Goal: Task Accomplishment & Management: Use online tool/utility

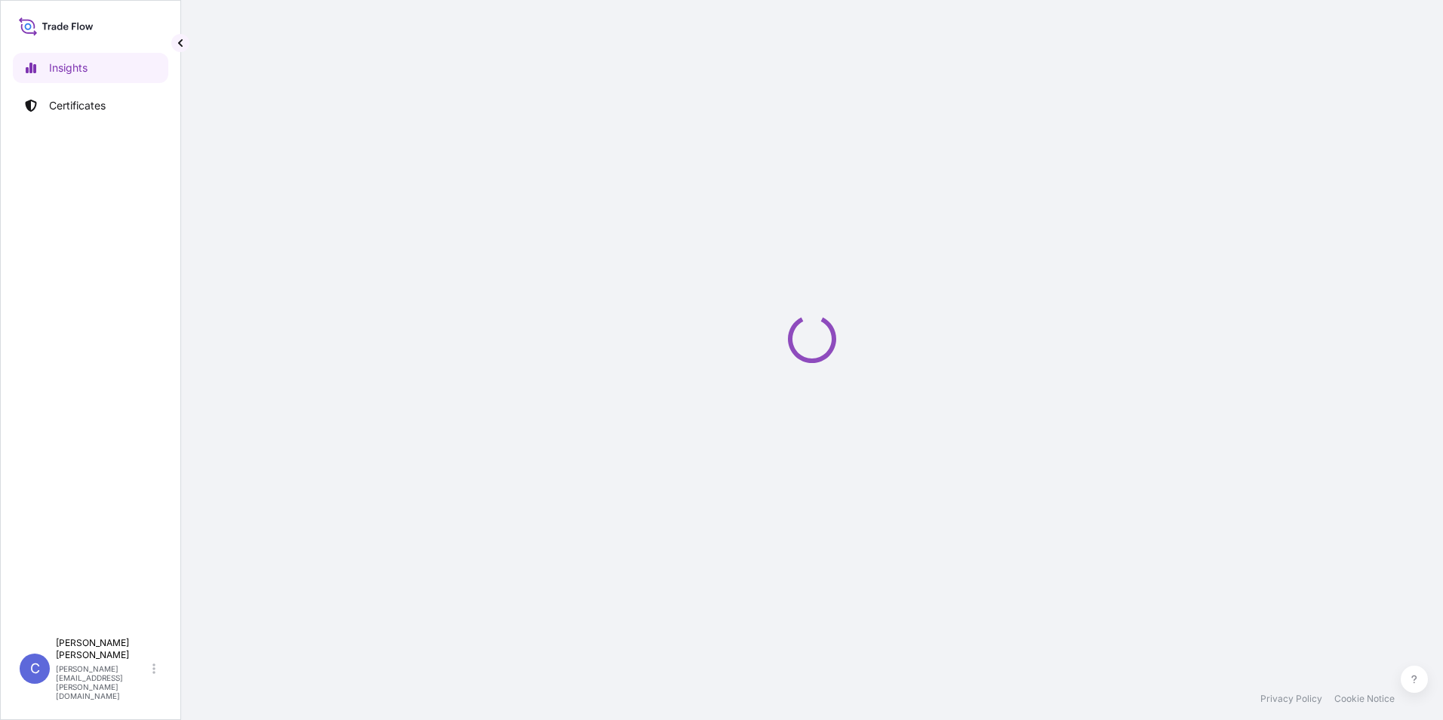
select select "2025"
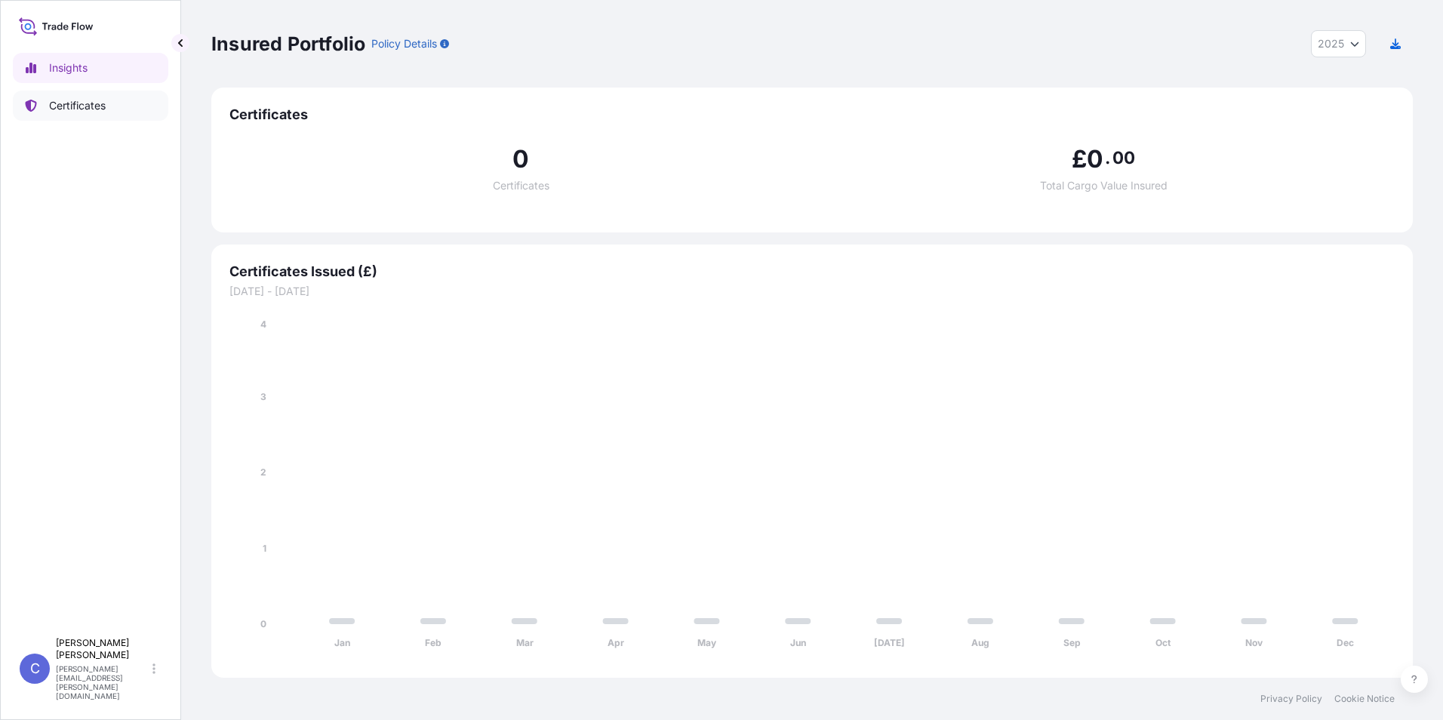
click at [121, 105] on link "Certificates" at bounding box center [90, 106] width 155 height 30
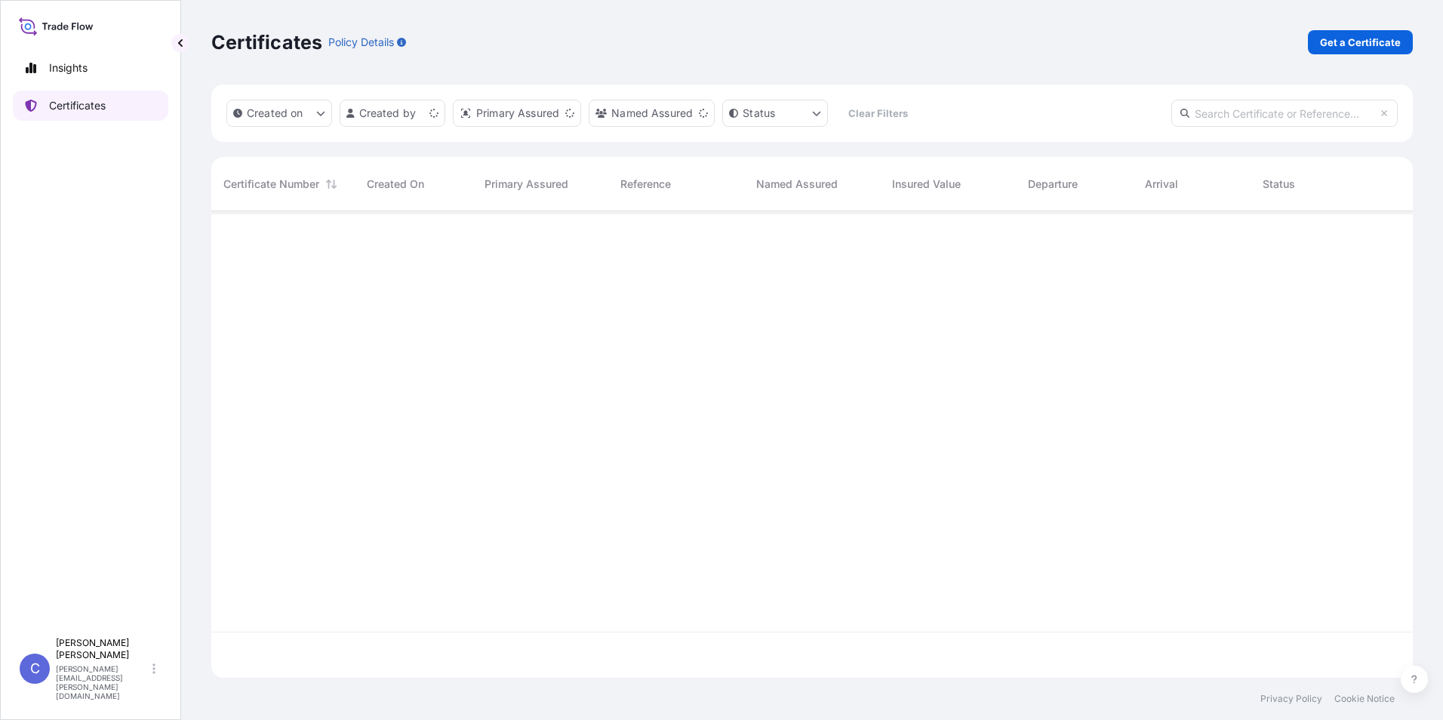
scroll to position [463, 1190]
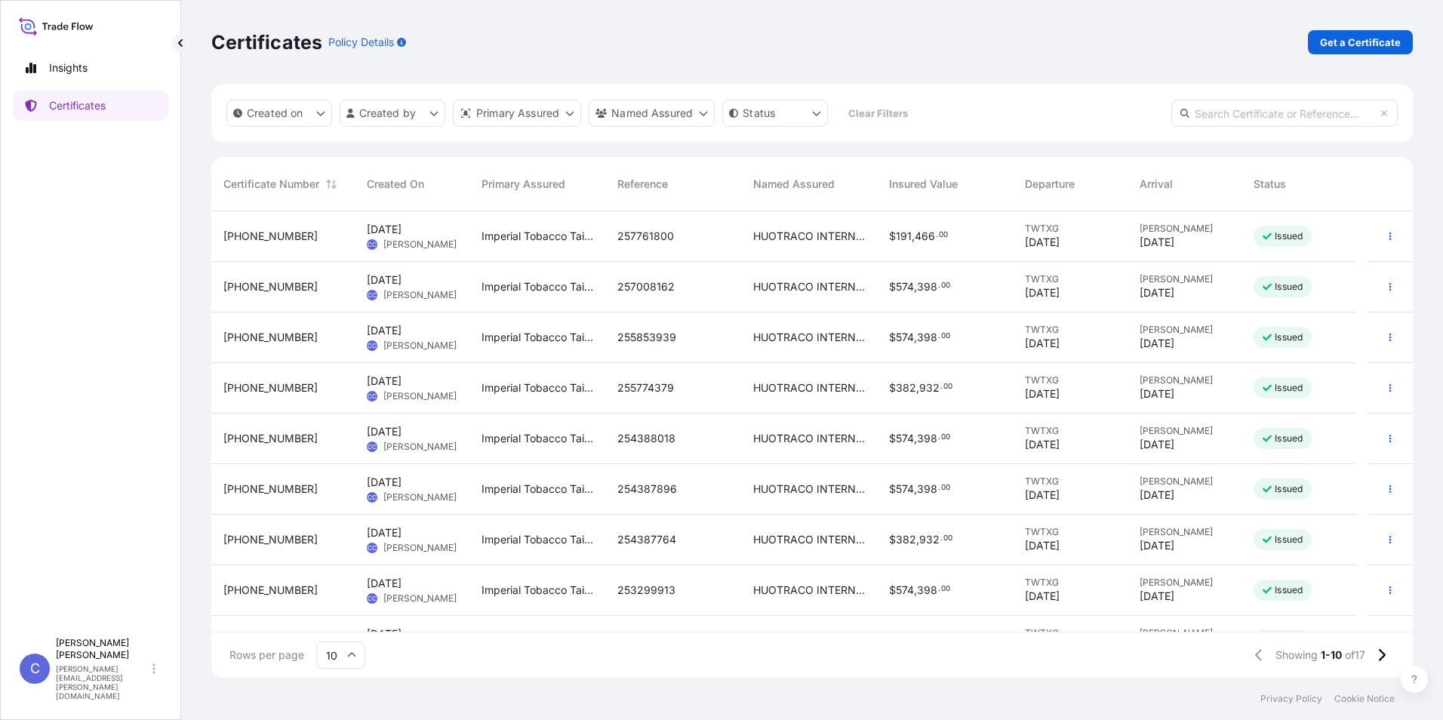
click at [939, 395] on span "$ 382 , 932 . 00" at bounding box center [920, 387] width 63 height 15
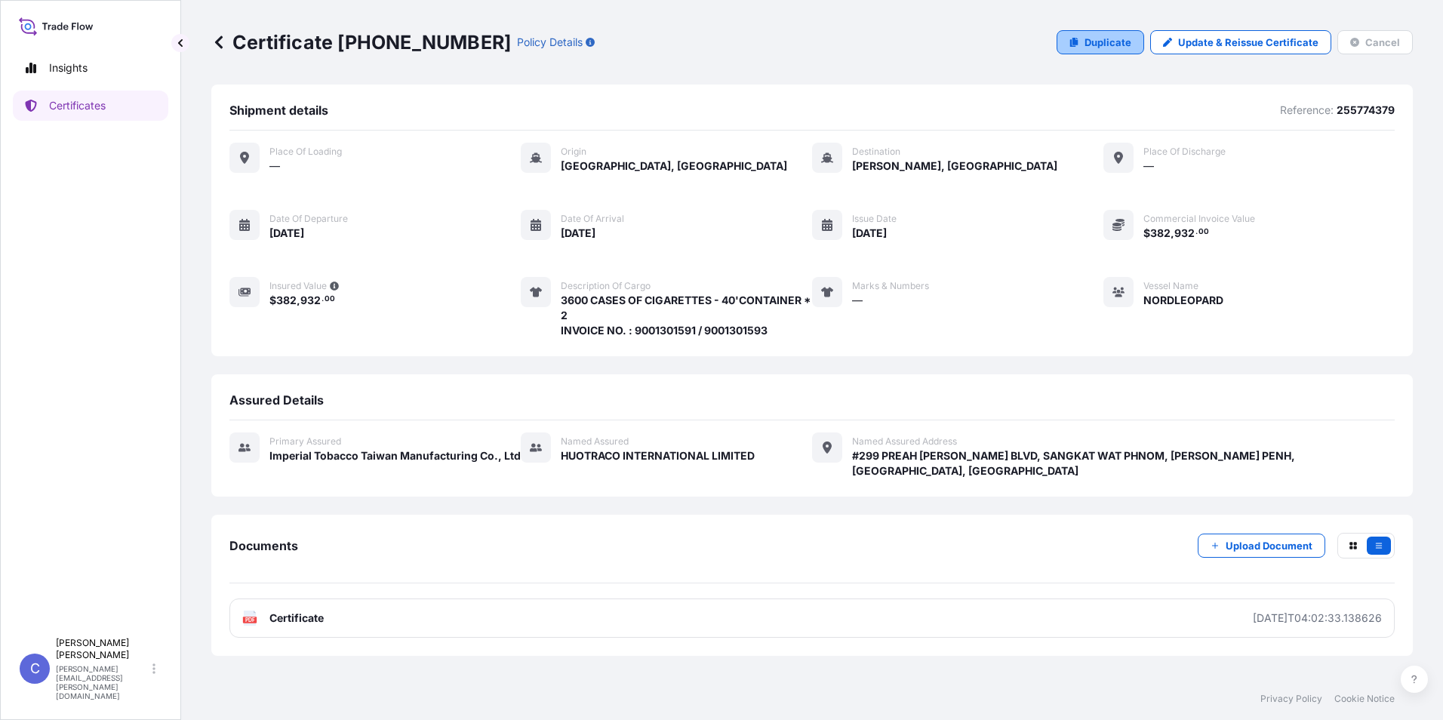
click at [1128, 38] on p "Duplicate" at bounding box center [1107, 42] width 47 height 15
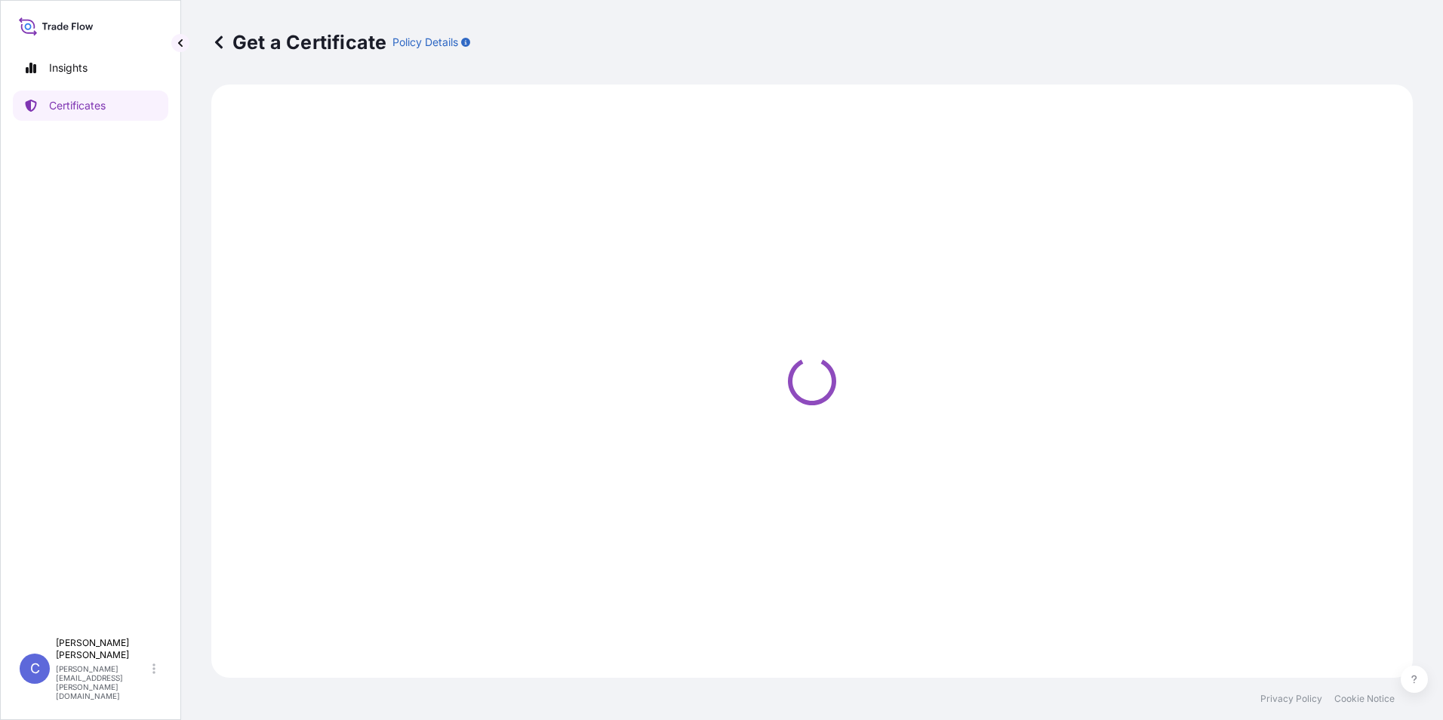
select select "Sea"
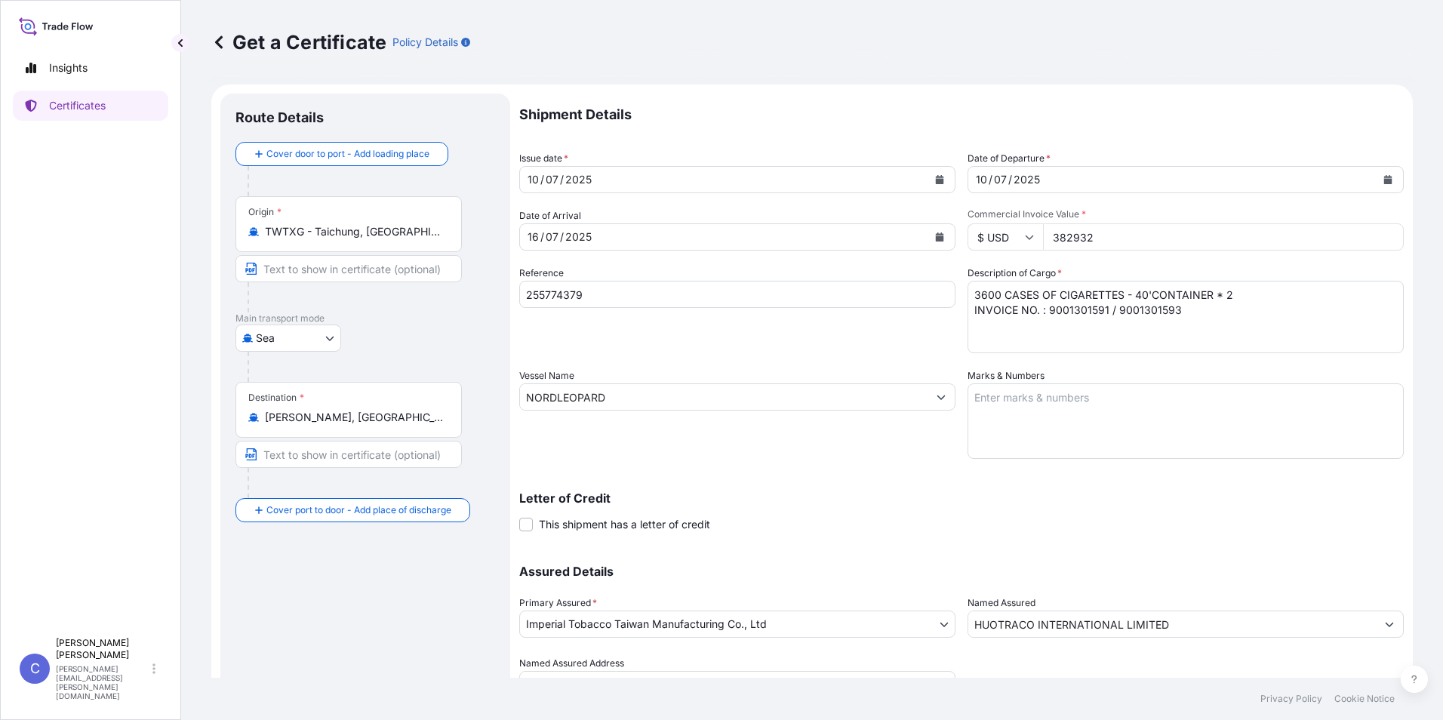
click at [877, 183] on div "[DATE]" at bounding box center [723, 179] width 407 height 27
click at [936, 180] on icon "Calendar" at bounding box center [940, 179] width 8 height 9
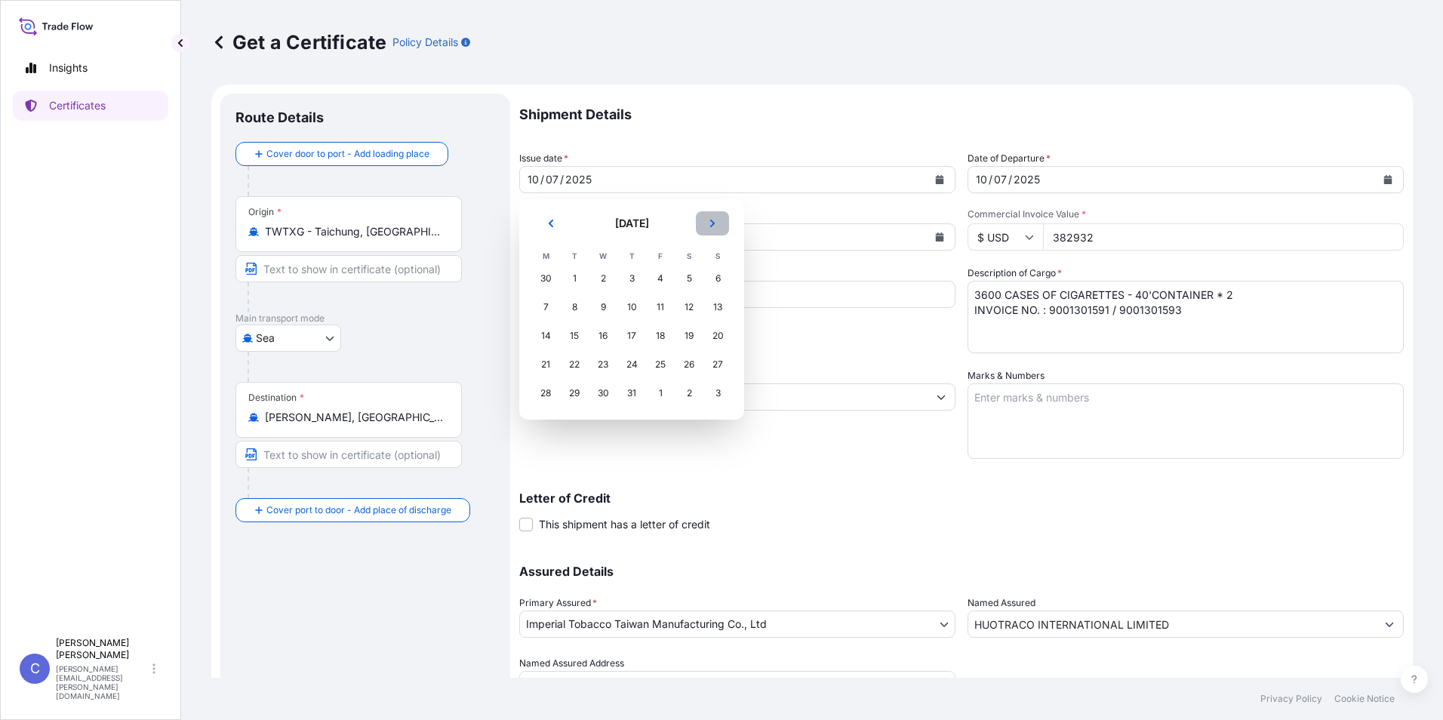
click at [719, 221] on button "Next" at bounding box center [712, 223] width 33 height 24
click at [635, 282] on div "31" at bounding box center [631, 278] width 27 height 27
click at [716, 393] on div "31" at bounding box center [717, 392] width 27 height 27
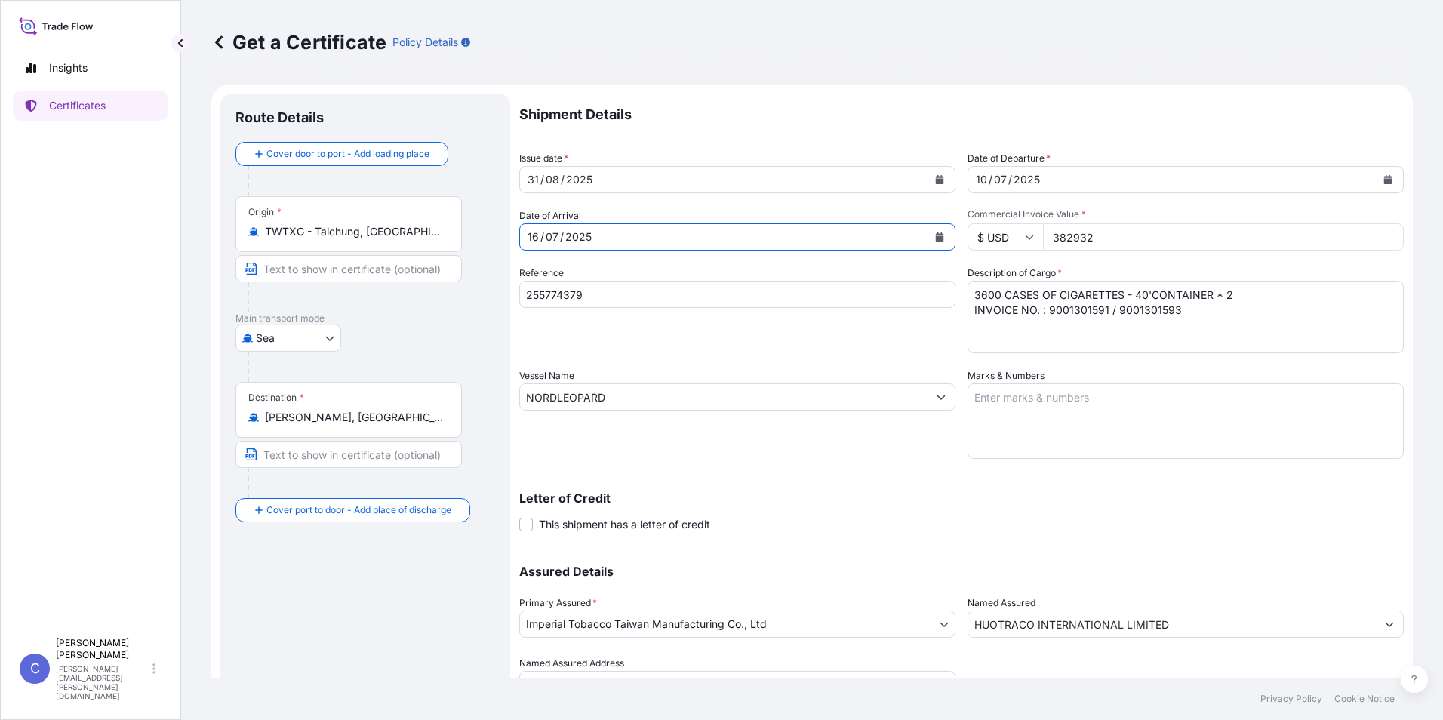
click at [936, 239] on icon "Calendar" at bounding box center [940, 236] width 8 height 9
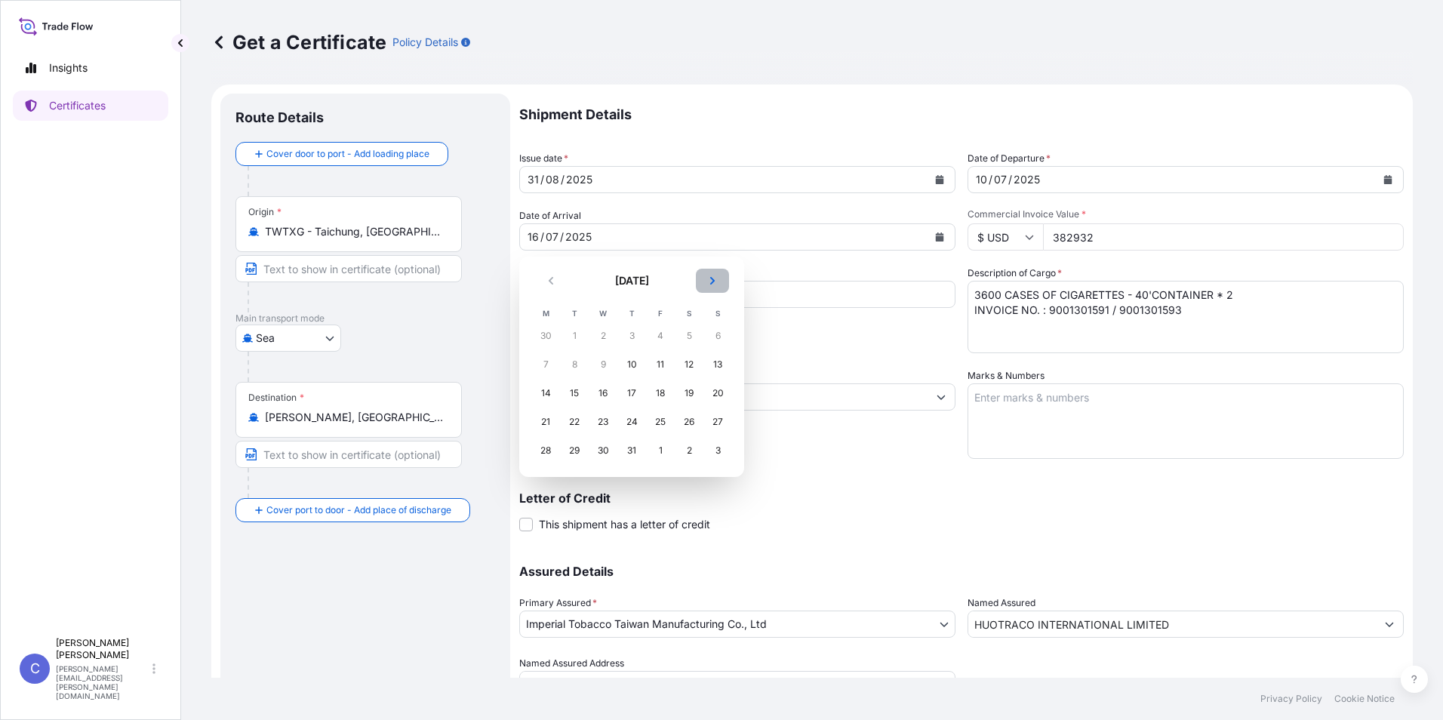
click at [711, 277] on icon "Next" at bounding box center [712, 280] width 9 height 9
click at [716, 269] on button "Next" at bounding box center [712, 281] width 33 height 24
click at [716, 337] on div "7" at bounding box center [717, 335] width 27 height 27
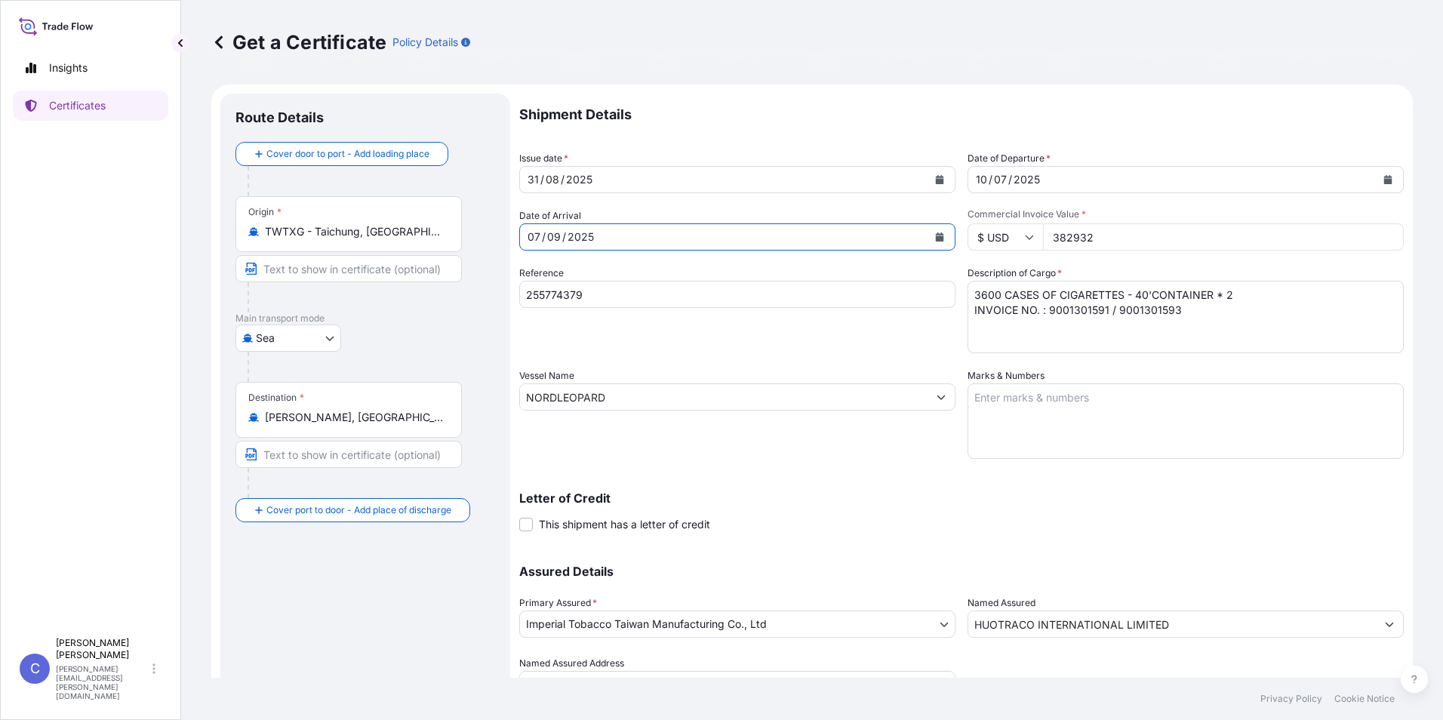
click at [1384, 179] on icon "Calendar" at bounding box center [1388, 179] width 8 height 9
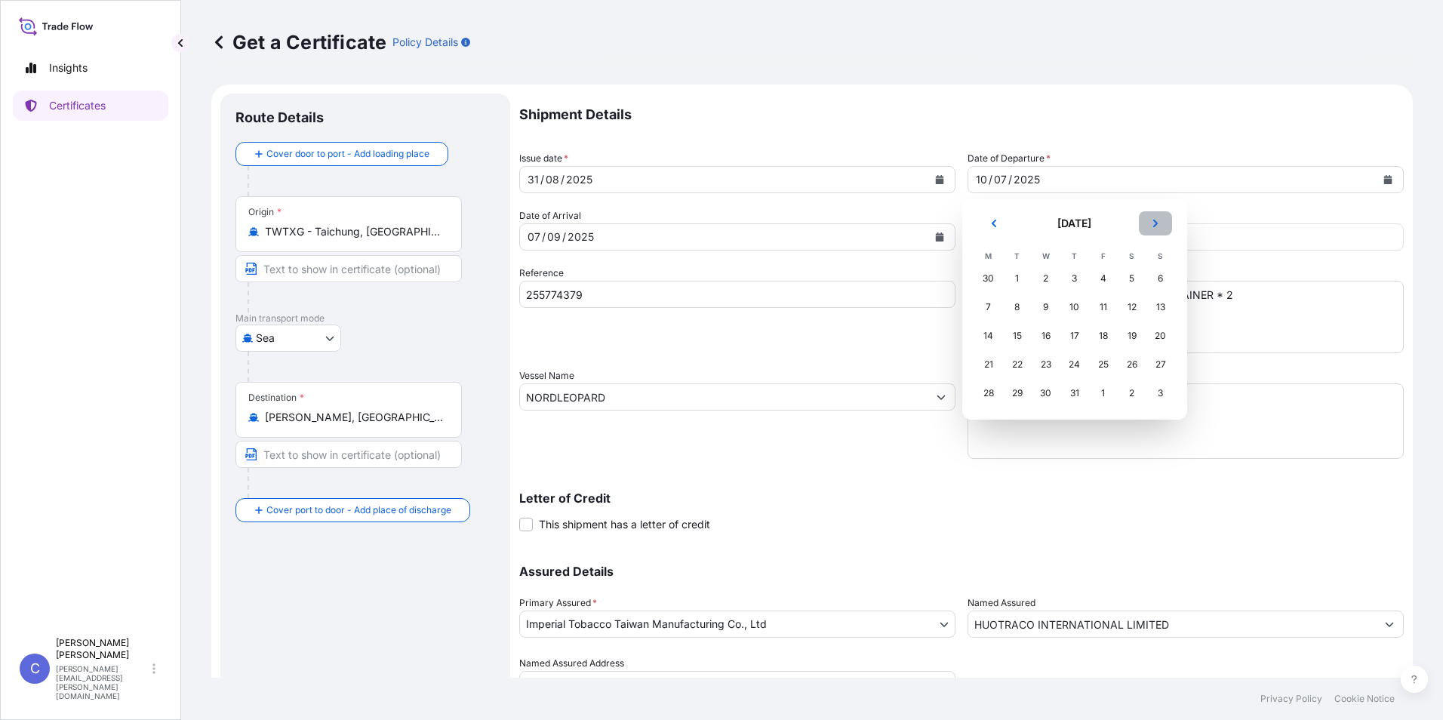
click at [1151, 223] on icon "Next" at bounding box center [1155, 223] width 9 height 9
click at [1157, 390] on div "31" at bounding box center [1160, 392] width 27 height 27
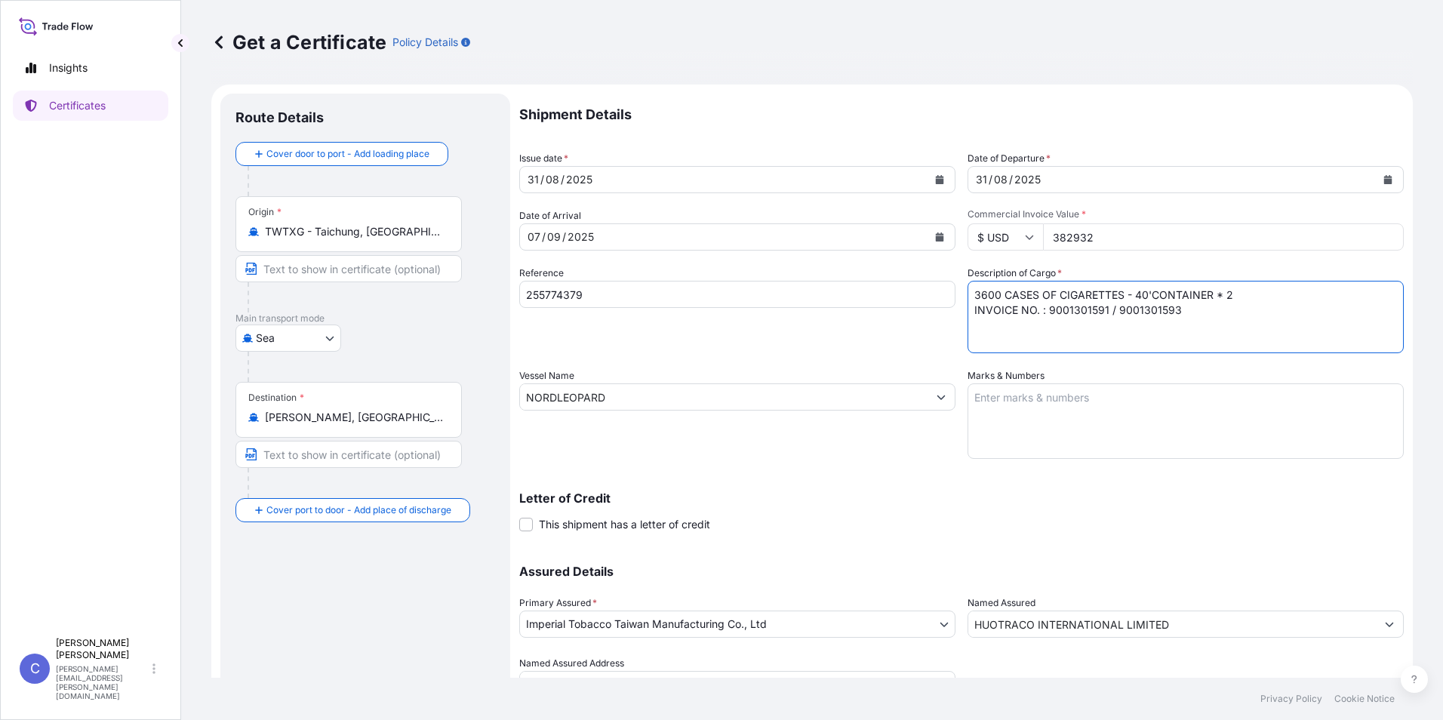
drag, startPoint x: 1195, startPoint y: 318, endPoint x: 1052, endPoint y: 312, distance: 143.5
click at [1052, 312] on textarea "3600 CASES OF CIGARETTES - 40'CONTAINER * 2 INVOICE NO. : 9001301591 / 90013015…" at bounding box center [1185, 317] width 436 height 72
type textarea "3600 CASES OF CIGARETTES - 40'CONTAINER * 2 INVOICE NO. : 9001303579 / 90013035…"
click at [616, 399] on input "NORDLEOPARD" at bounding box center [723, 396] width 407 height 27
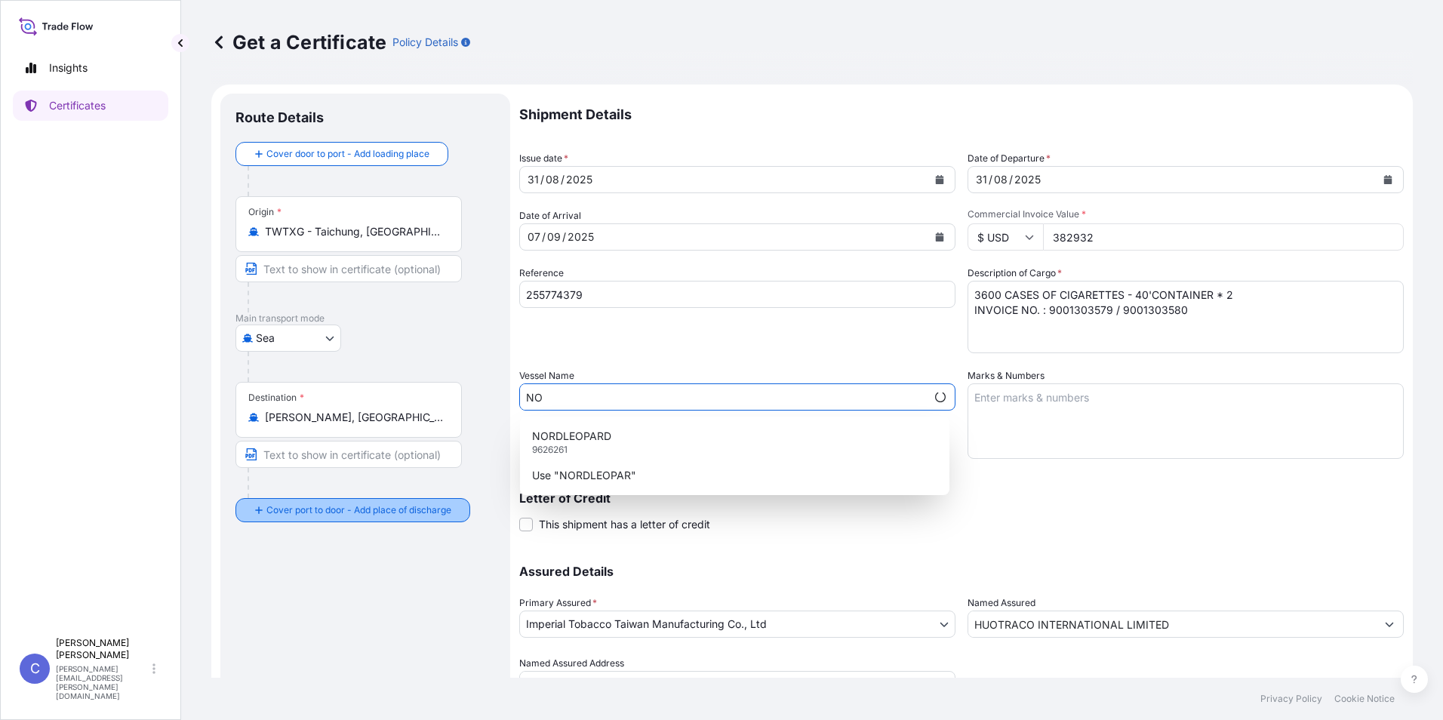
type input "N"
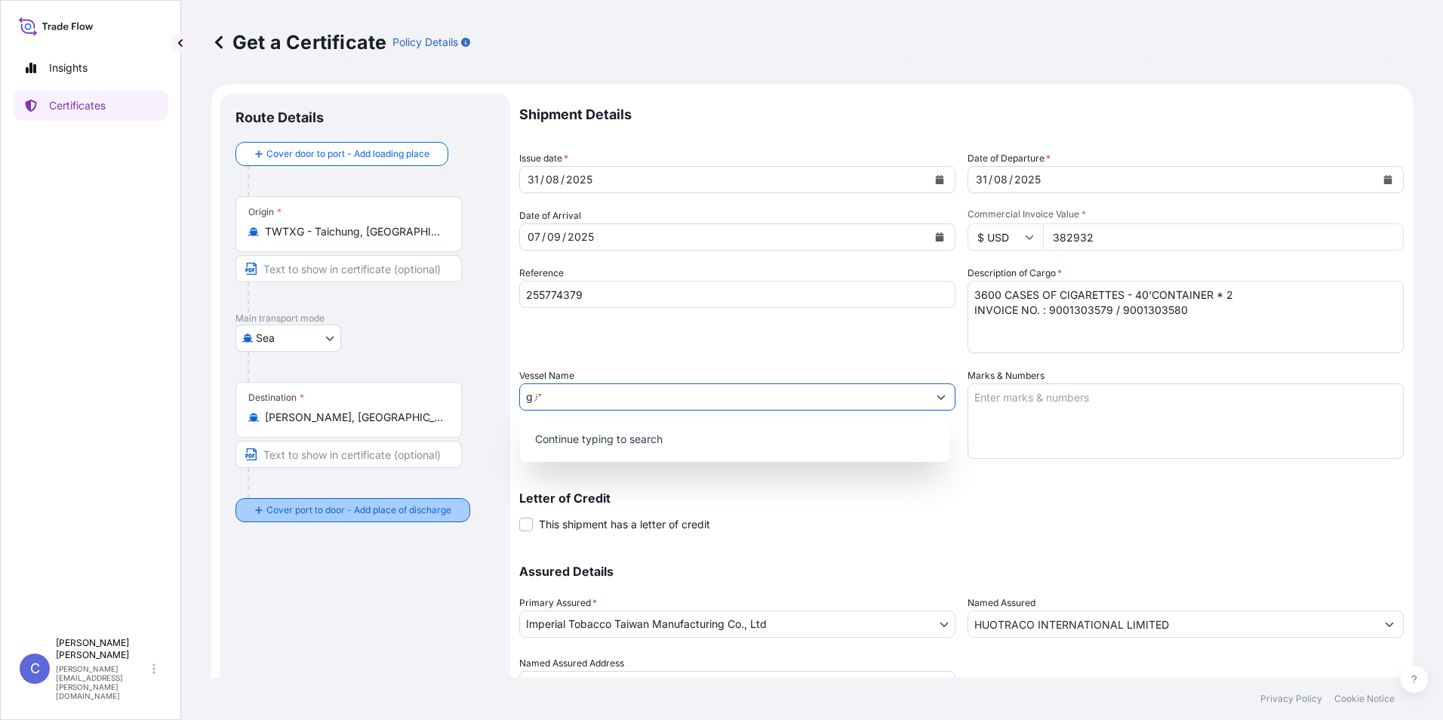
type input "g"
type input "G.DRAGON"
click at [812, 509] on div "Letter of Credit This shipment has a letter of credit Letter of credit * Letter…" at bounding box center [961, 512] width 884 height 40
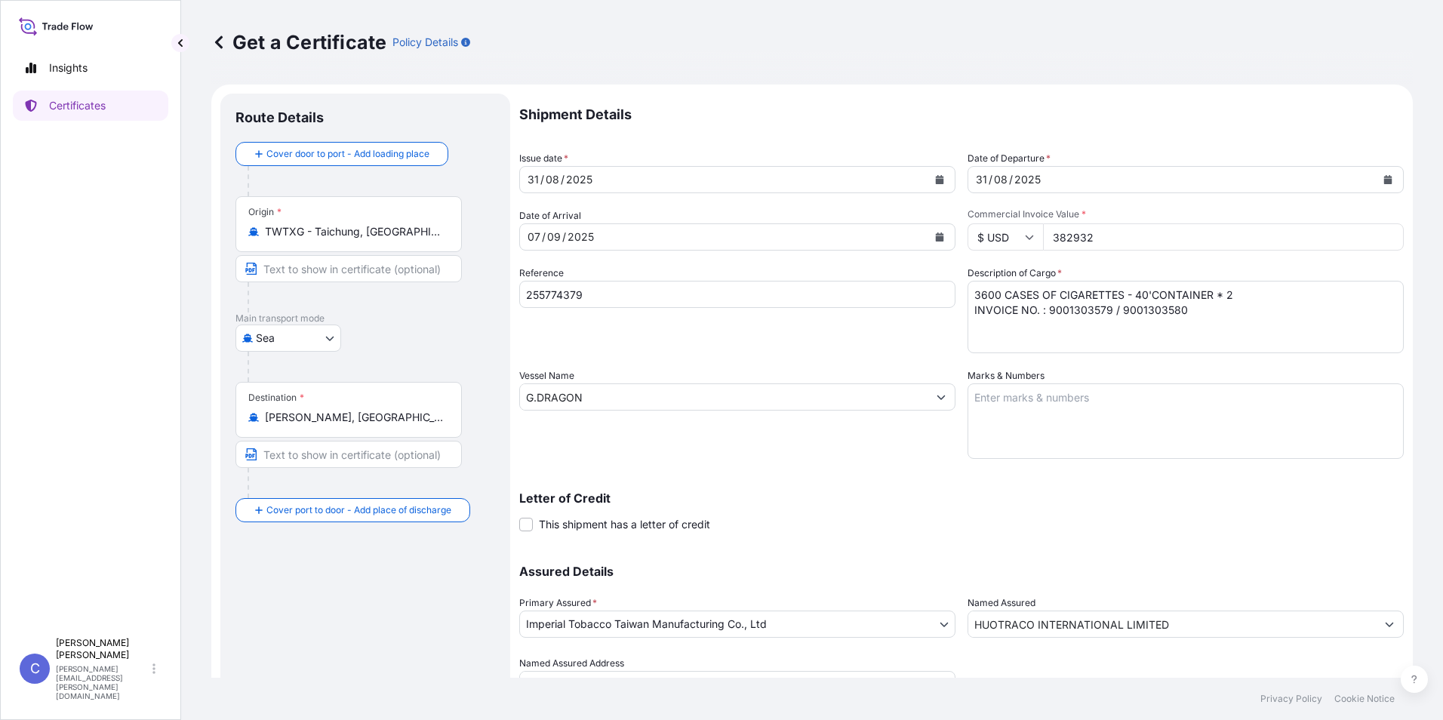
click at [638, 309] on div "Reference 255774379" at bounding box center [737, 310] width 436 height 88
click at [626, 302] on input "255774379" at bounding box center [737, 294] width 436 height 27
type input "2"
type input "257873878"
drag, startPoint x: 751, startPoint y: 466, endPoint x: 755, endPoint y: 458, distance: 8.8
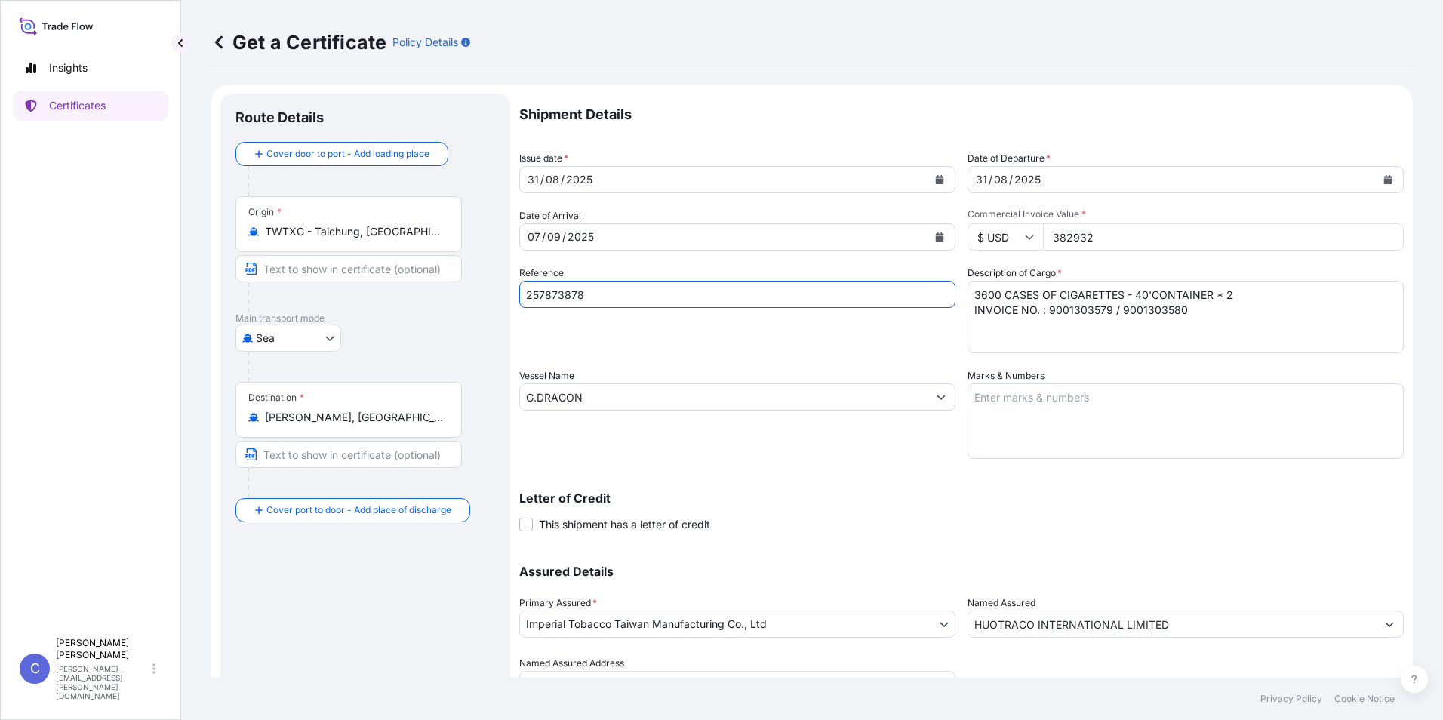
click at [751, 466] on div "Shipment Details Issue date * [DATE] Date of Departure * [DATE] Date of Arrival…" at bounding box center [961, 396] width 884 height 604
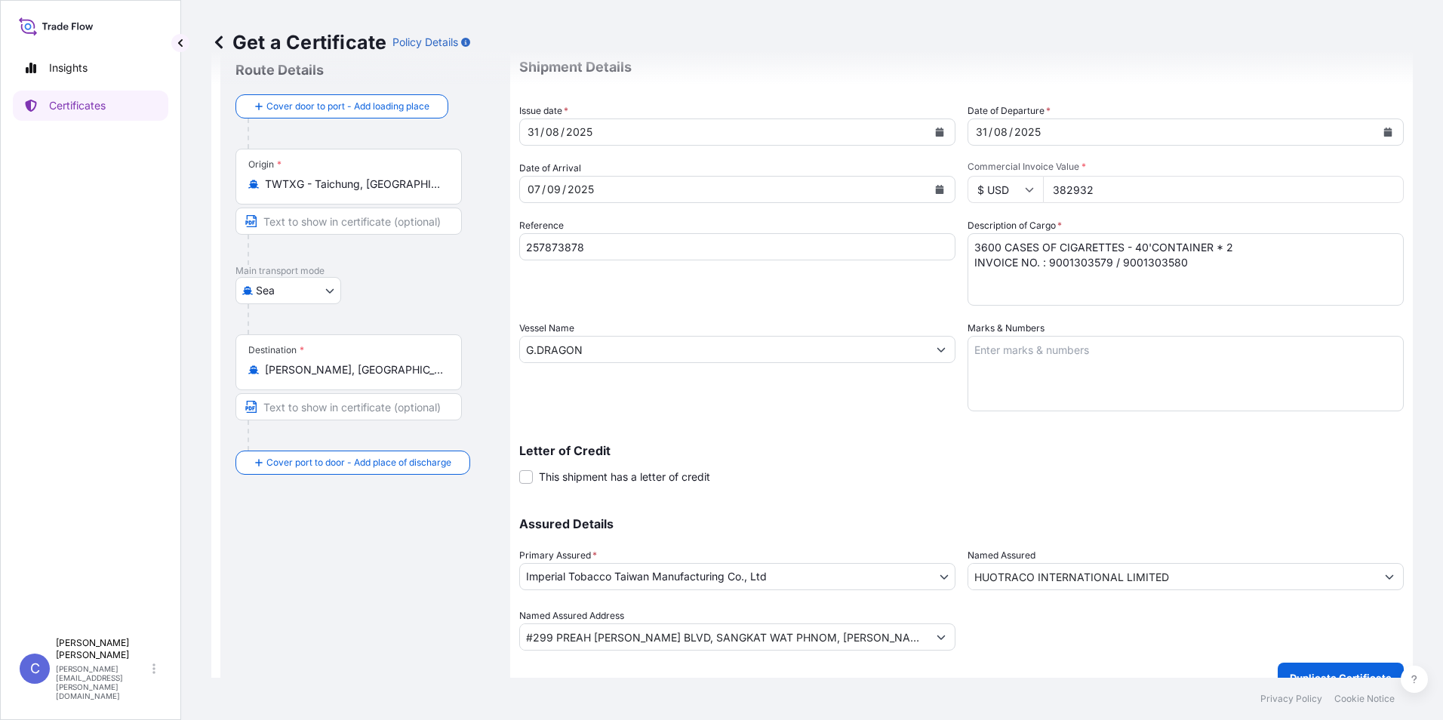
scroll to position [72, 0]
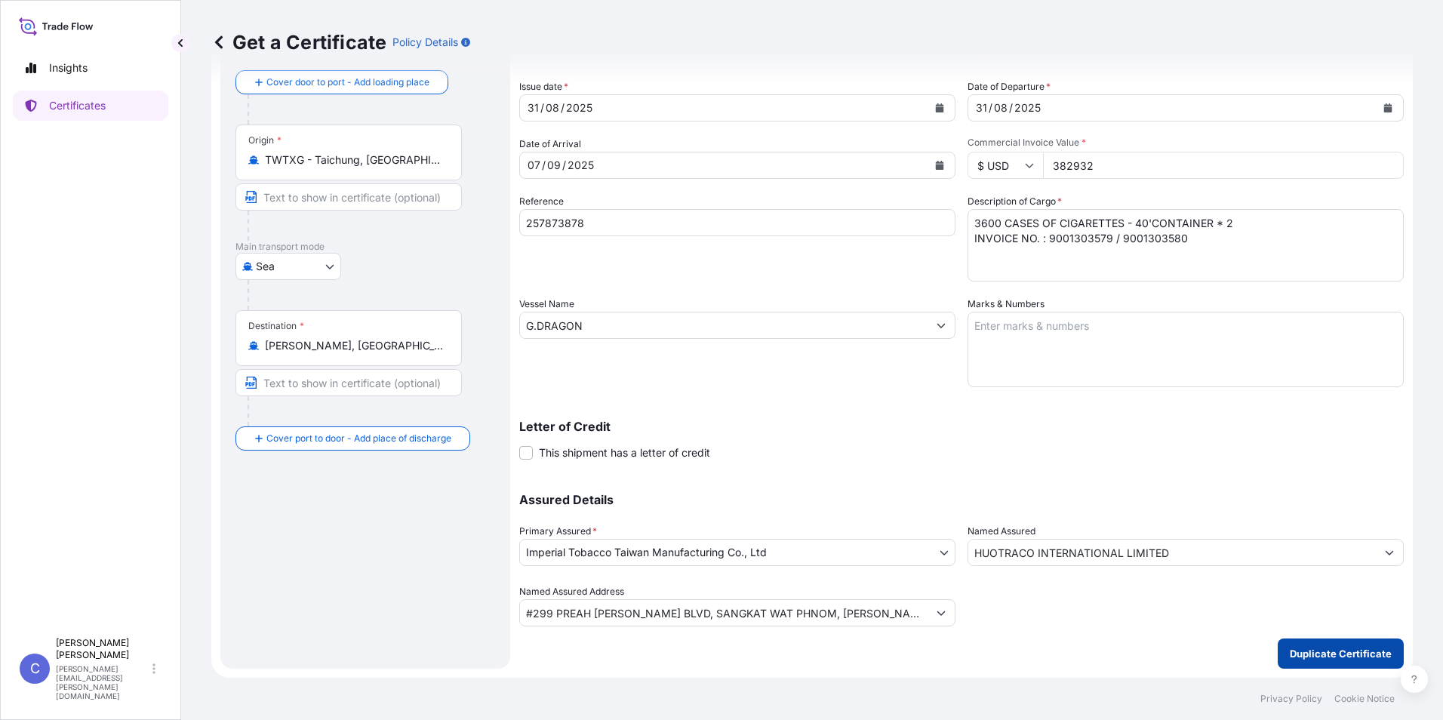
click at [1364, 663] on button "Duplicate Certificate" at bounding box center [1340, 653] width 126 height 30
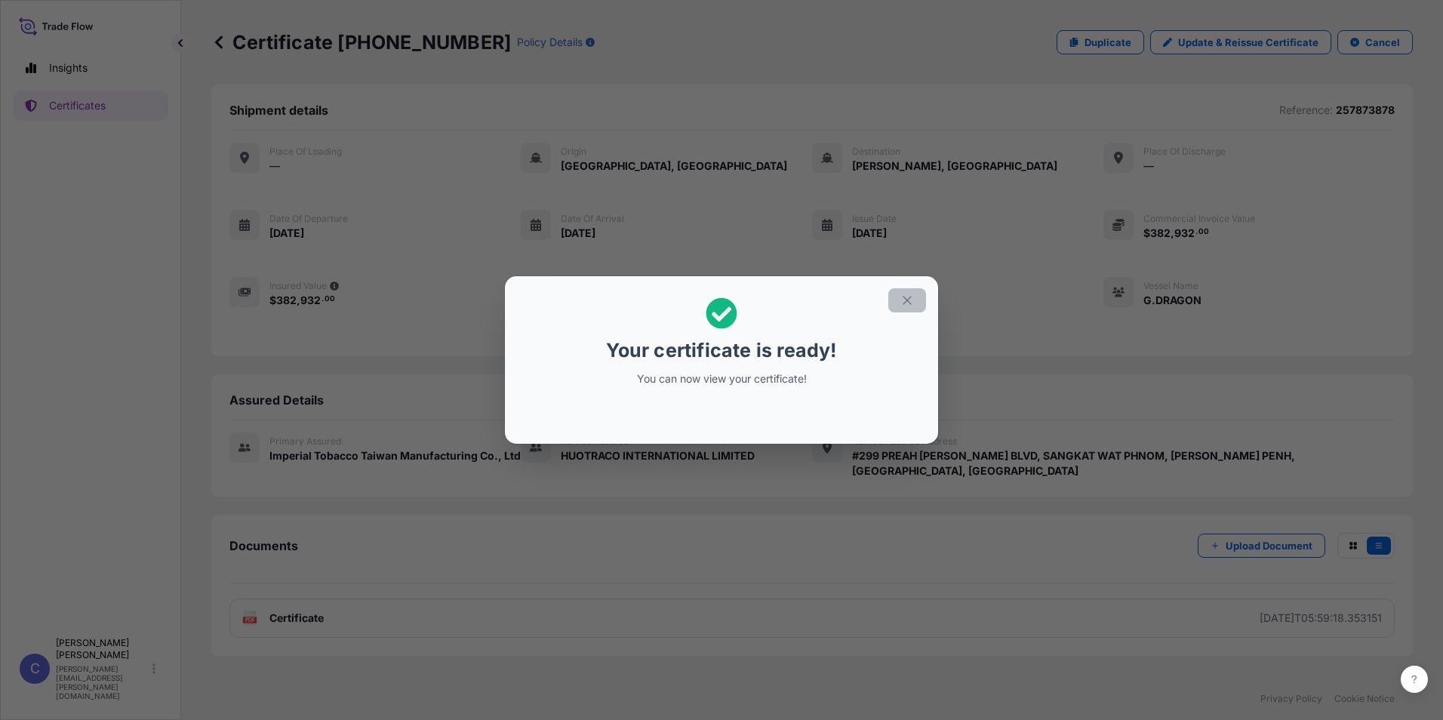
click at [908, 297] on icon "button" at bounding box center [907, 300] width 14 height 14
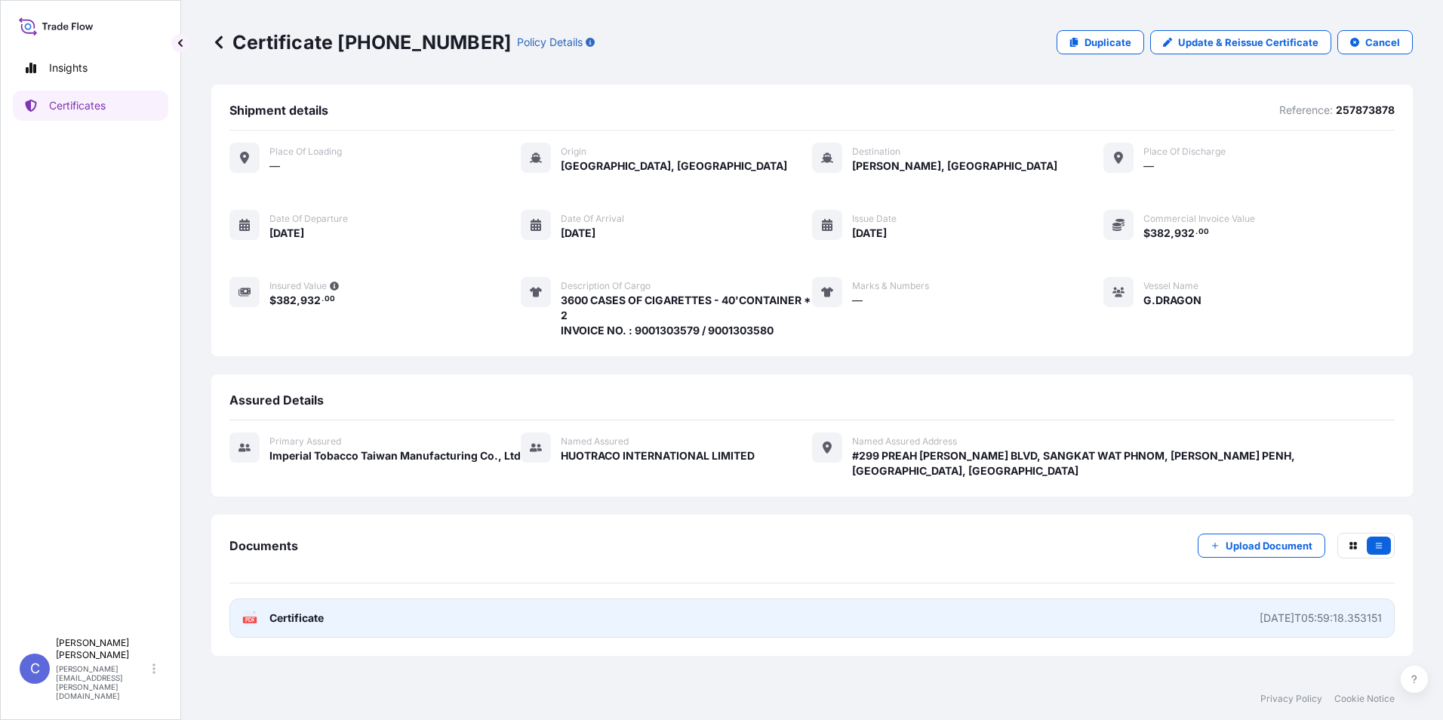
click at [311, 612] on link "PDF Certificate [DATE]T05:59:18.353151" at bounding box center [811, 617] width 1165 height 39
